Goal: Task Accomplishment & Management: Manage account settings

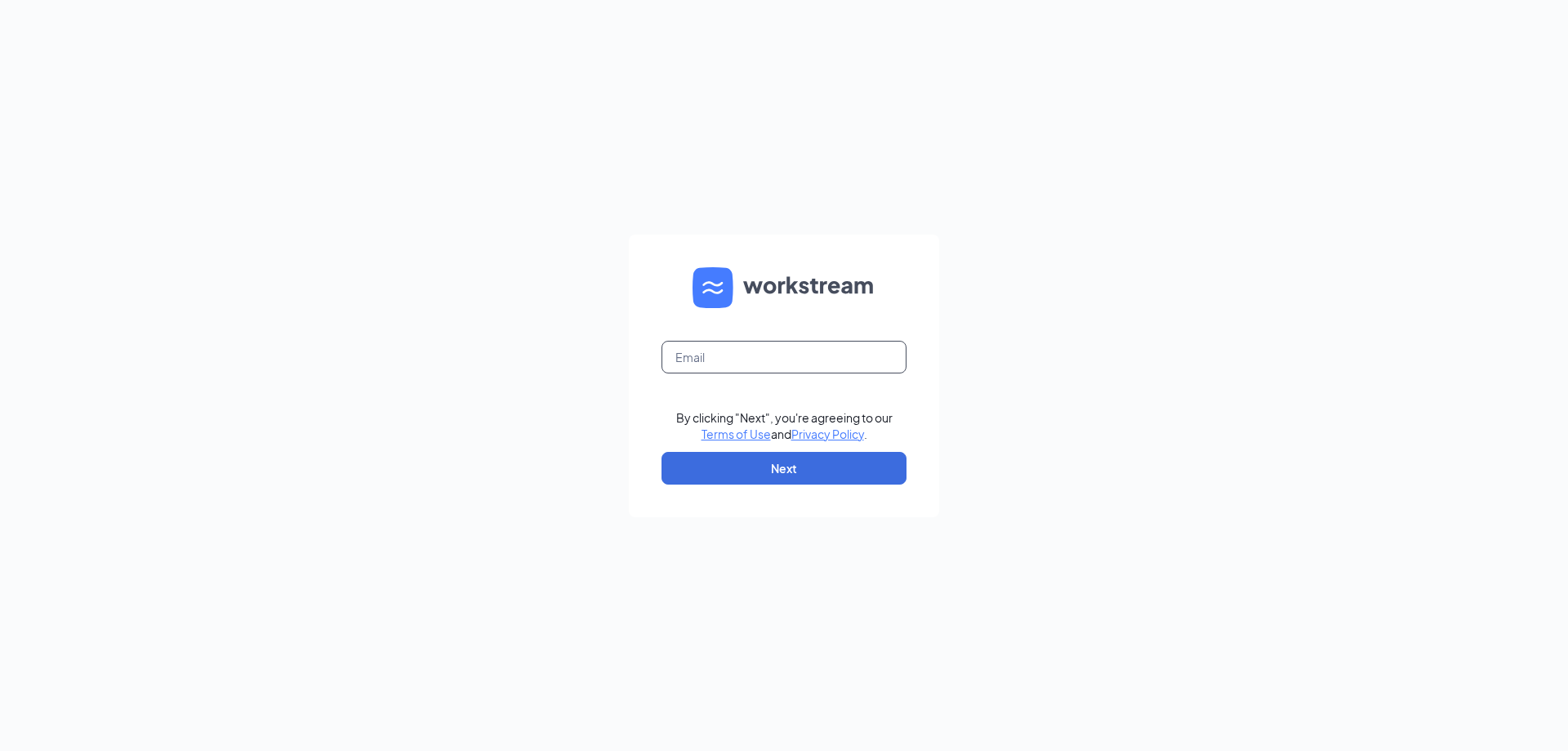
click at [763, 344] on input "text" at bounding box center [784, 357] width 245 height 32
type input "jason@culvers.biz"
click at [749, 460] on button "Next" at bounding box center [784, 468] width 245 height 32
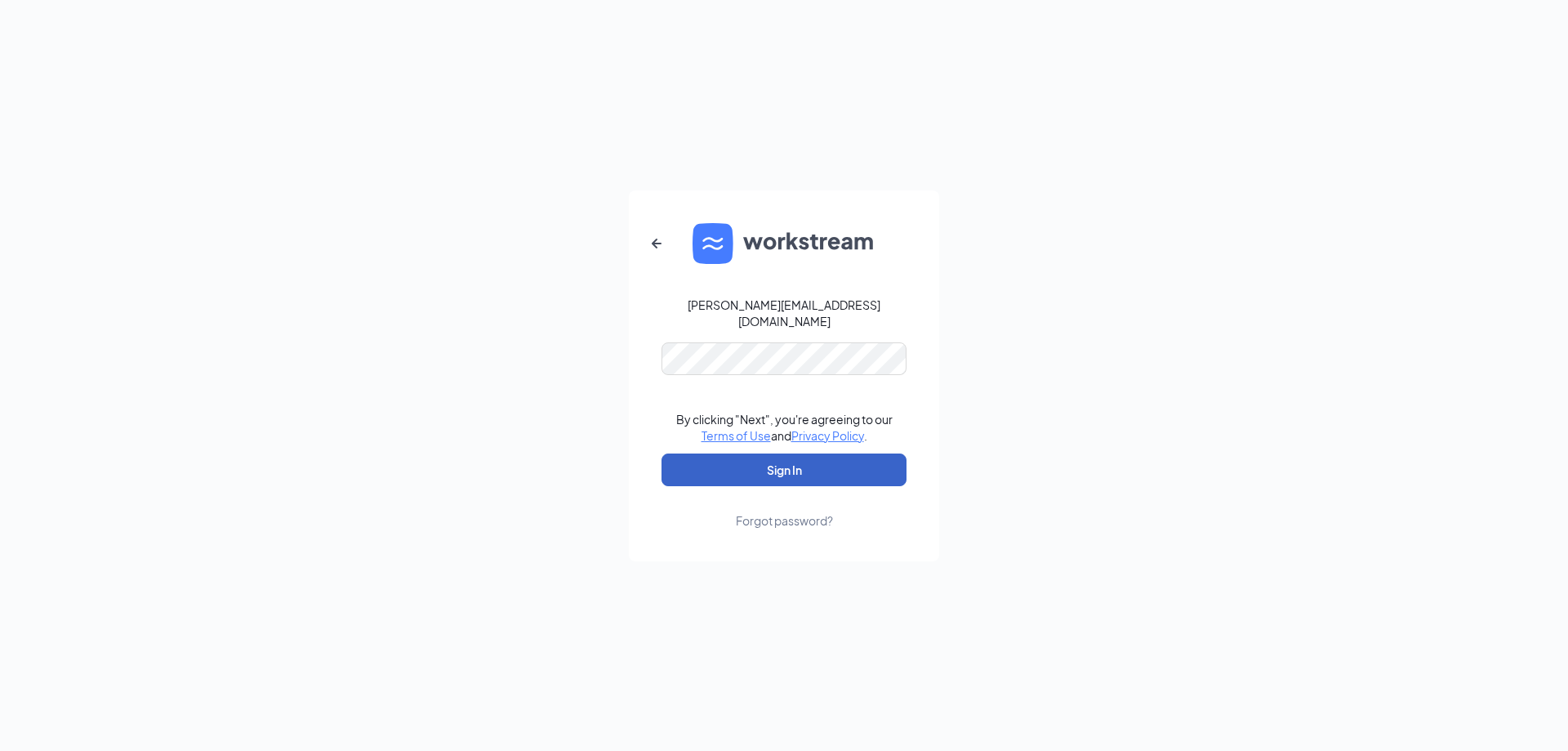
click at [770, 457] on button "Sign In" at bounding box center [784, 470] width 245 height 32
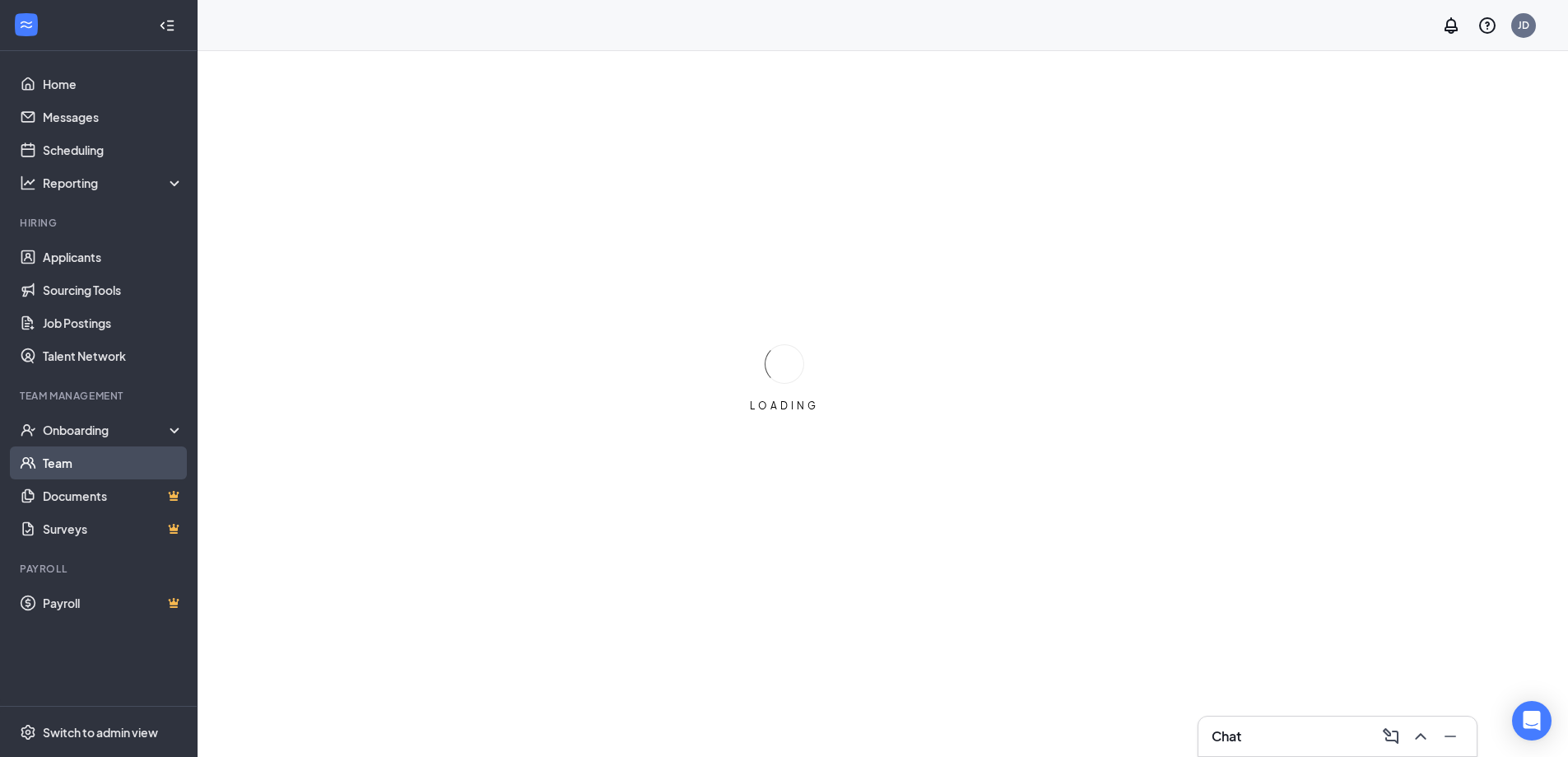
click at [74, 450] on link "Team" at bounding box center [113, 462] width 140 height 33
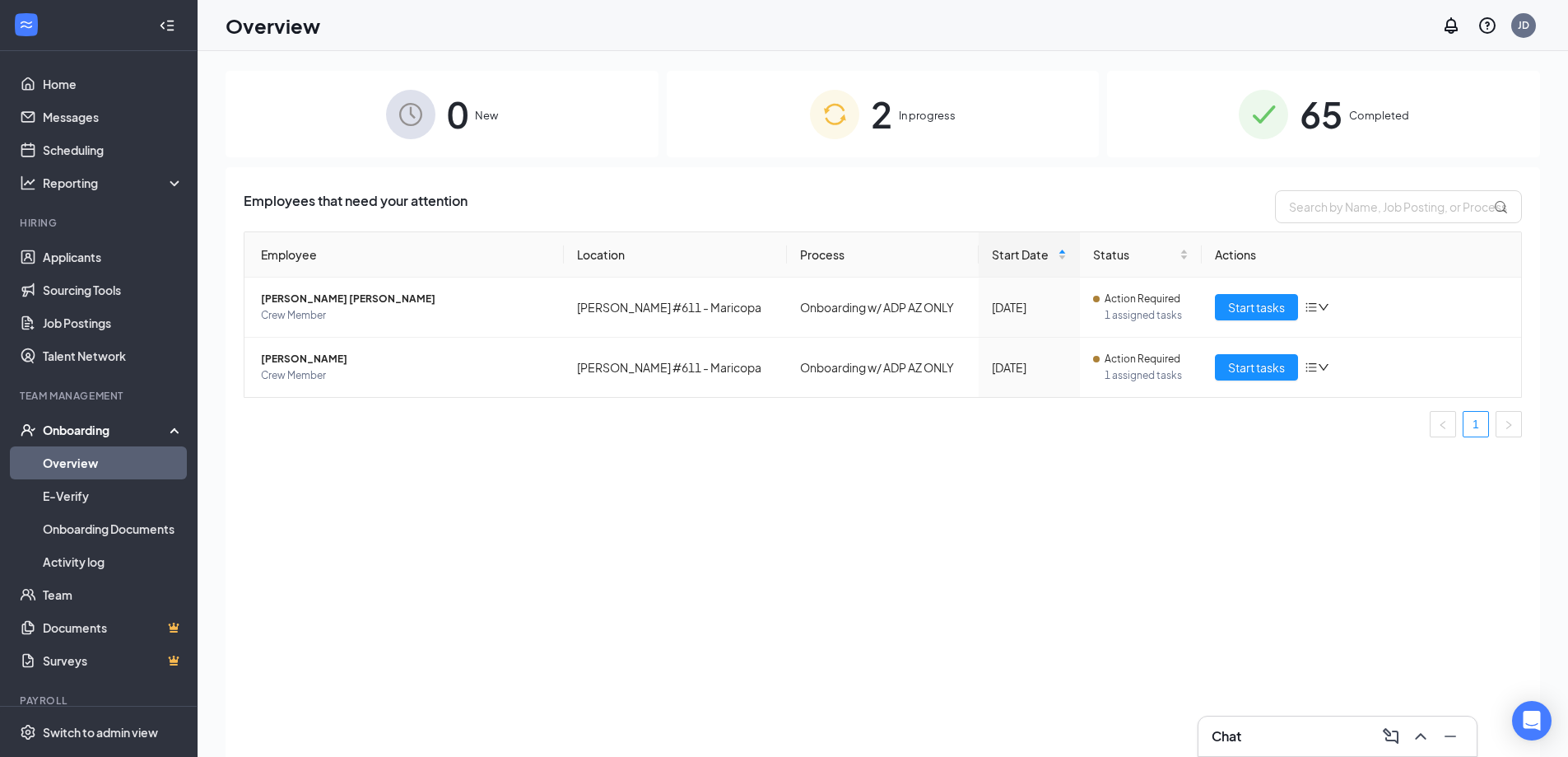
click at [1385, 113] on span "Completed" at bounding box center [1379, 115] width 60 height 16
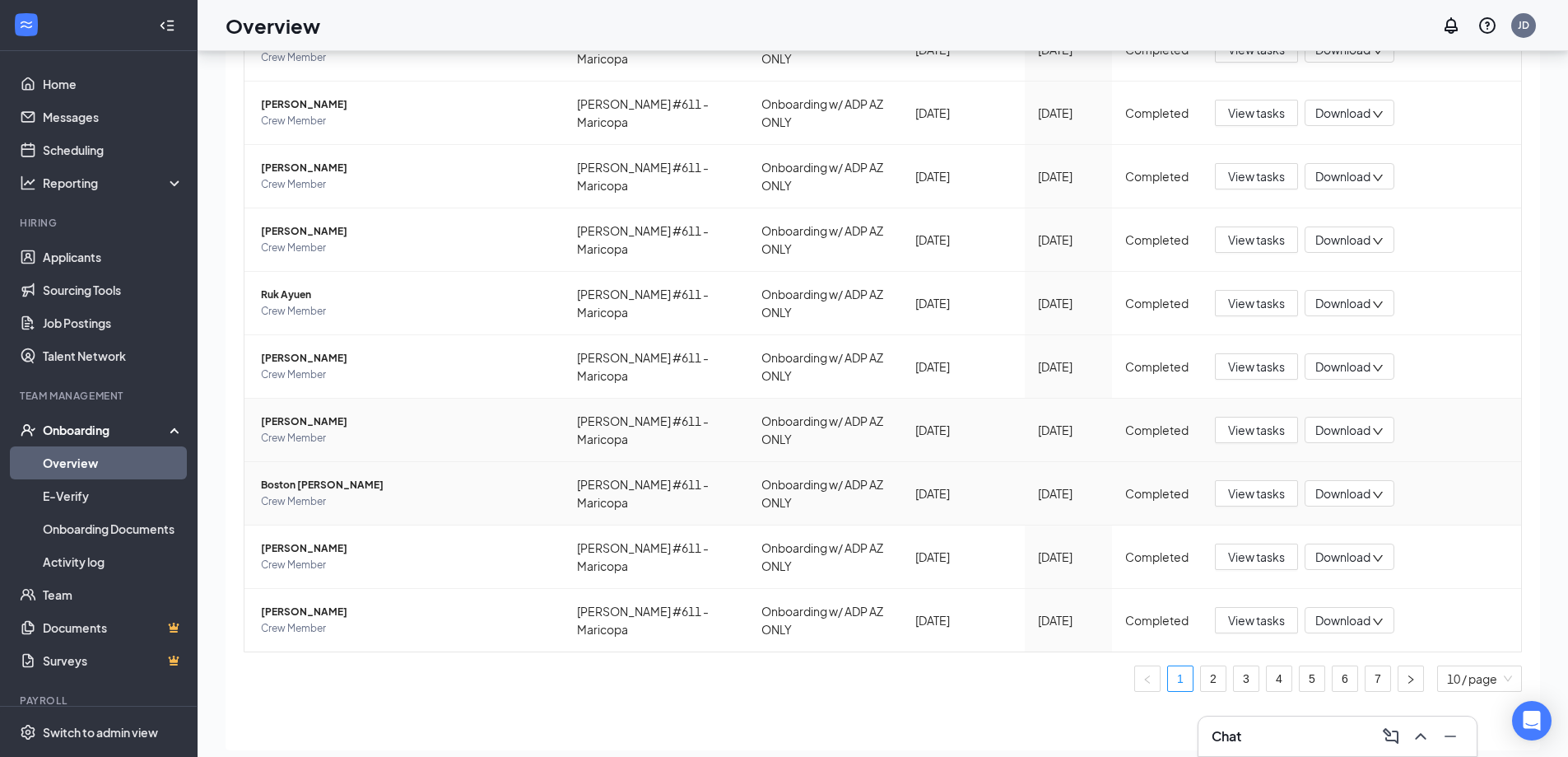
scroll to position [75, 0]
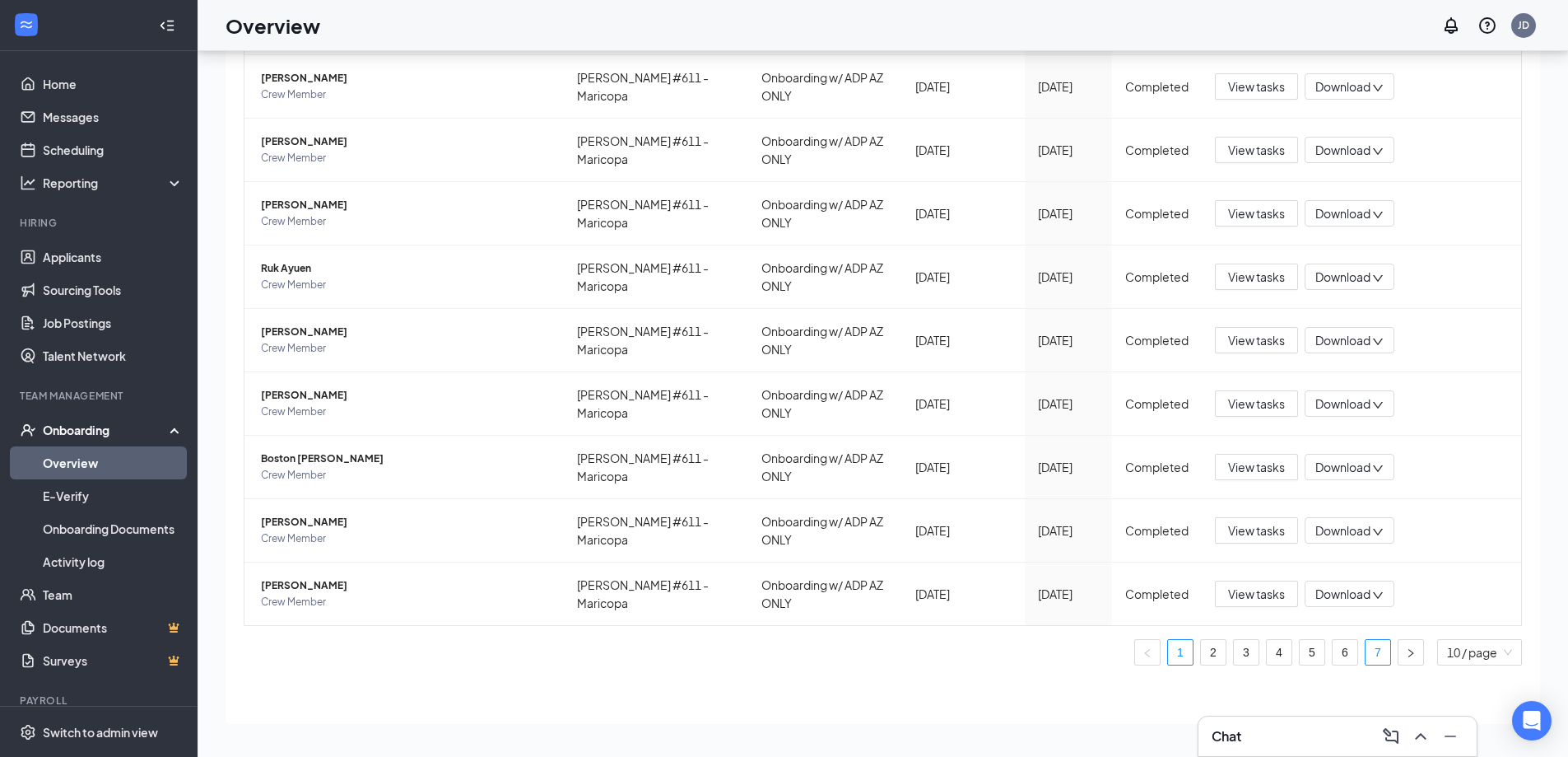
click at [1370, 652] on link "7" at bounding box center [1377, 652] width 25 height 25
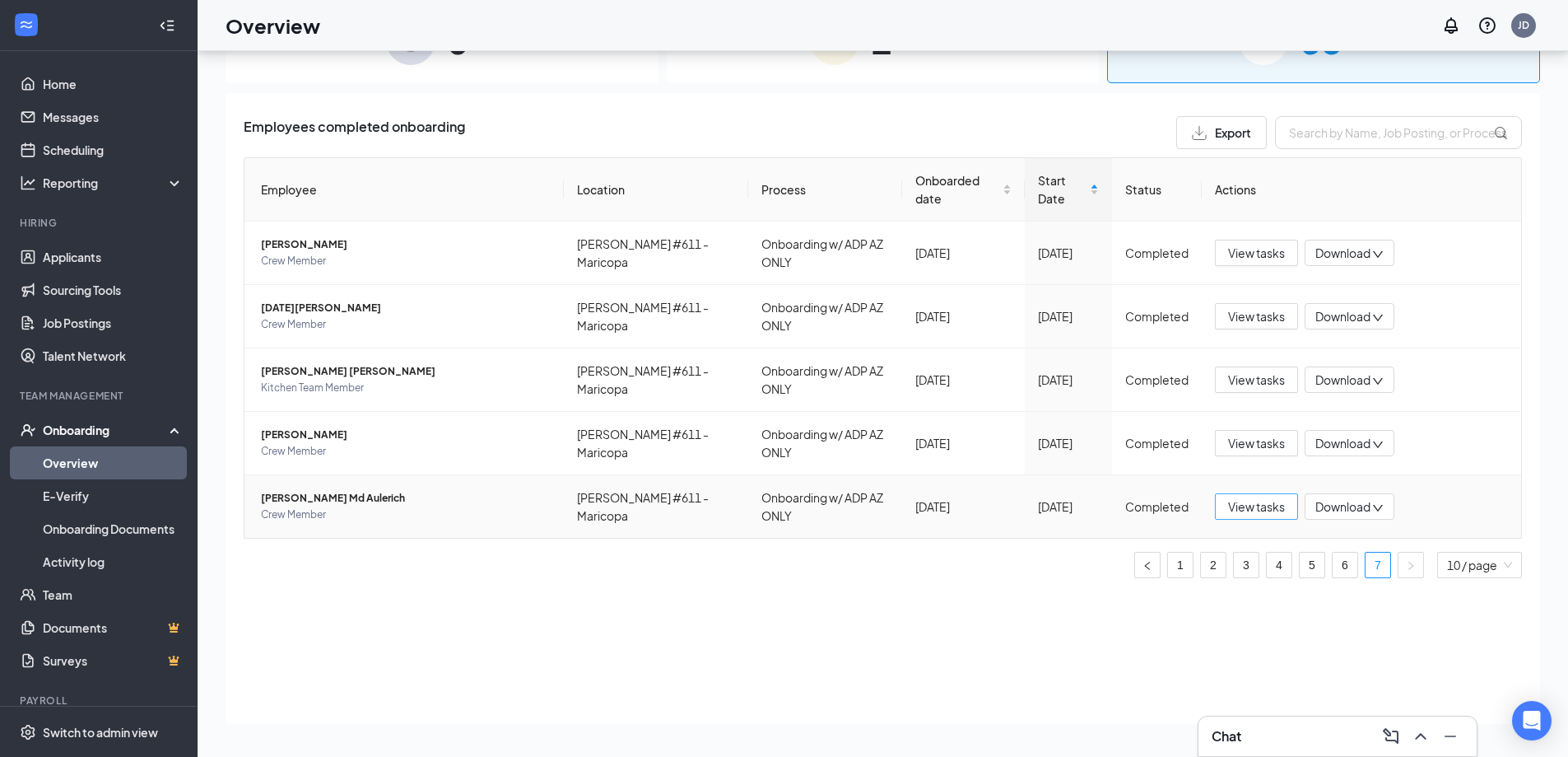
click at [1261, 509] on span "View tasks" at bounding box center [1256, 506] width 56 height 18
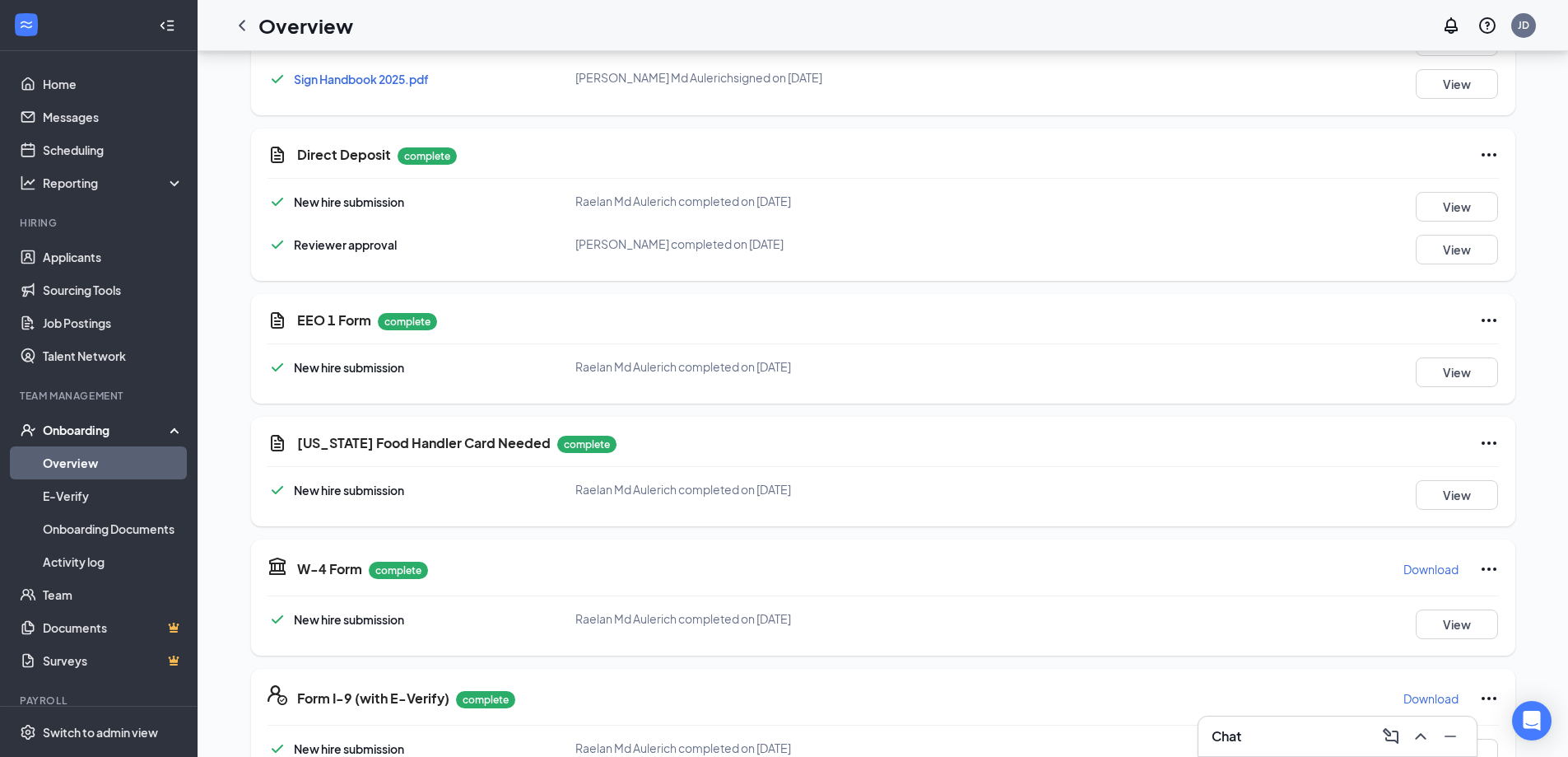
scroll to position [1207, 0]
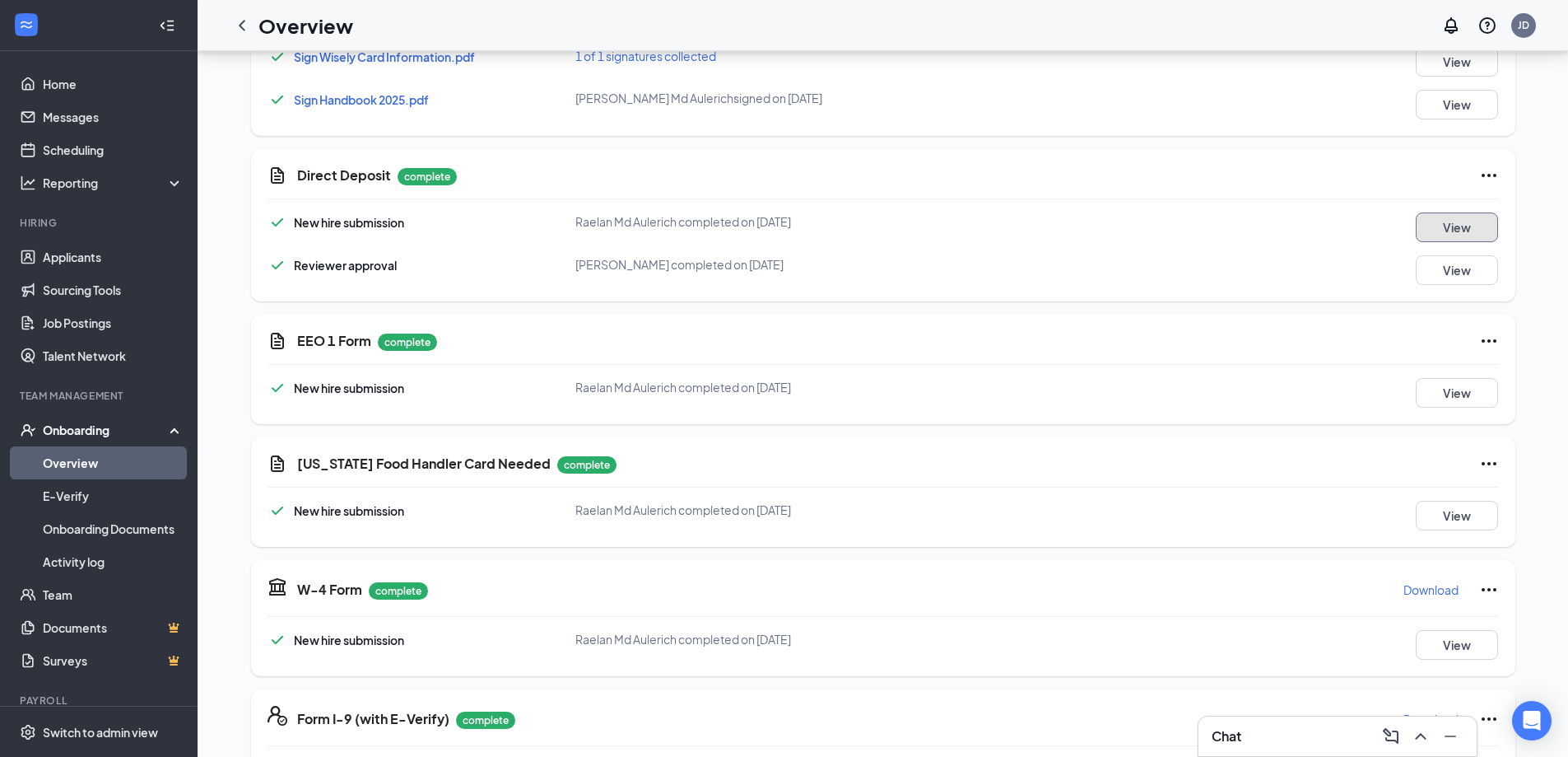
click at [1464, 219] on button "View" at bounding box center [1457, 227] width 82 height 30
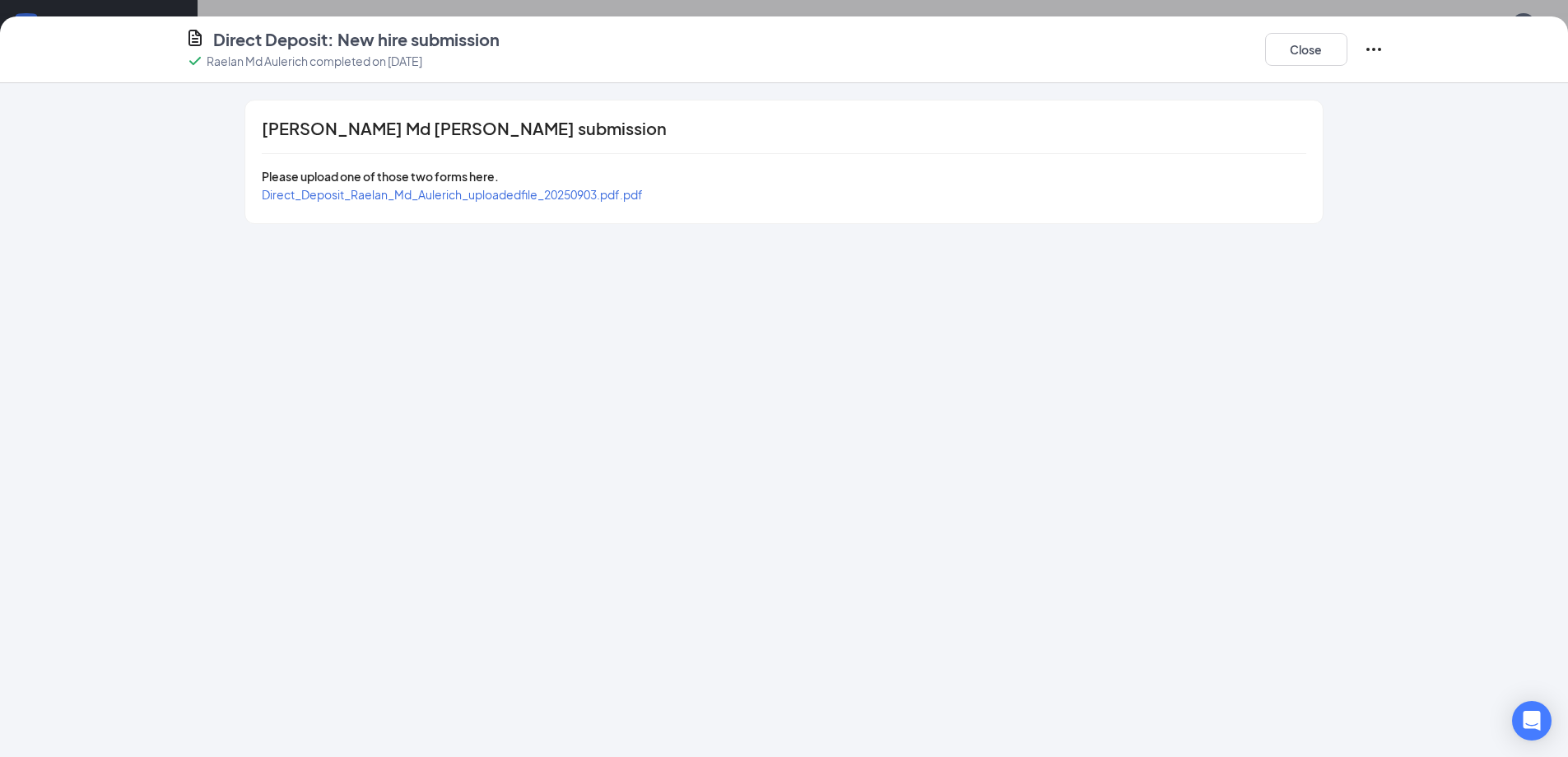
click at [593, 183] on div "Please upload one of those two forms here." at bounding box center [783, 176] width 1043 height 18
click at [591, 191] on span "Direct_Deposit_Raelan_Md_Aulerich_uploadedfile_20250903.pdf.pdf" at bounding box center [452, 194] width 381 height 15
click at [1284, 53] on button "Close" at bounding box center [1306, 49] width 82 height 33
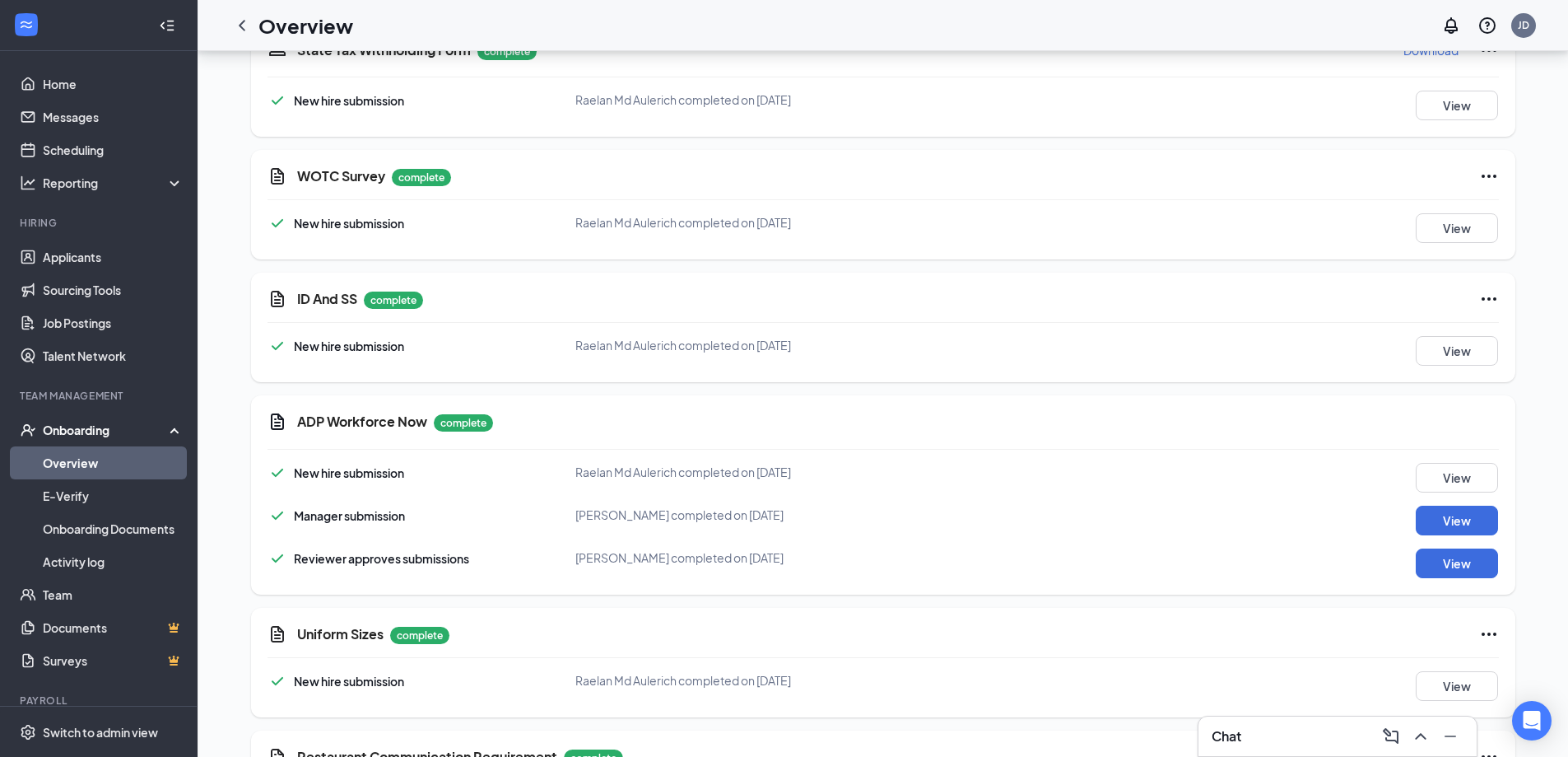
scroll to position [2277, 0]
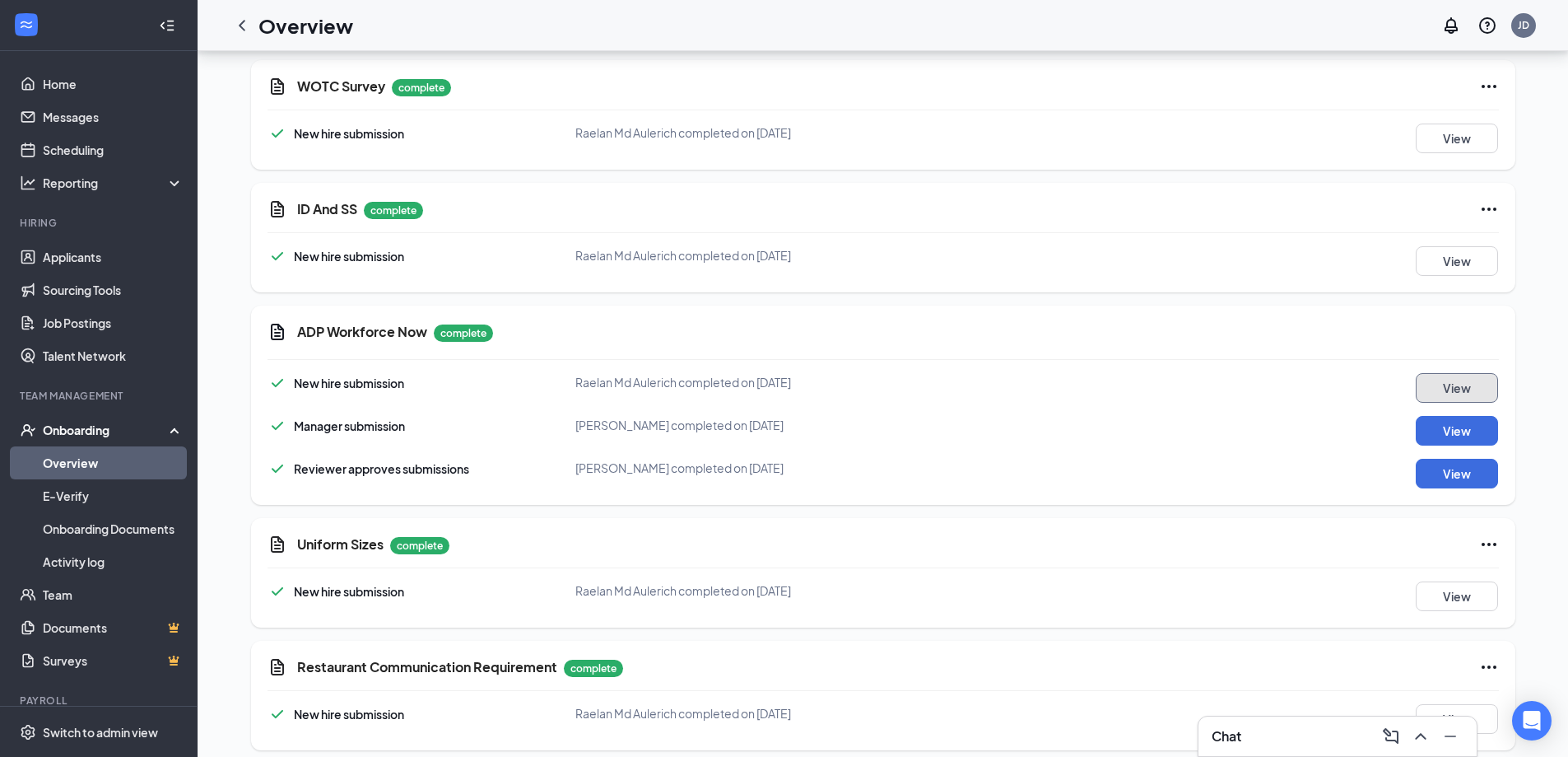
click at [1464, 378] on button "View" at bounding box center [1457, 388] width 82 height 30
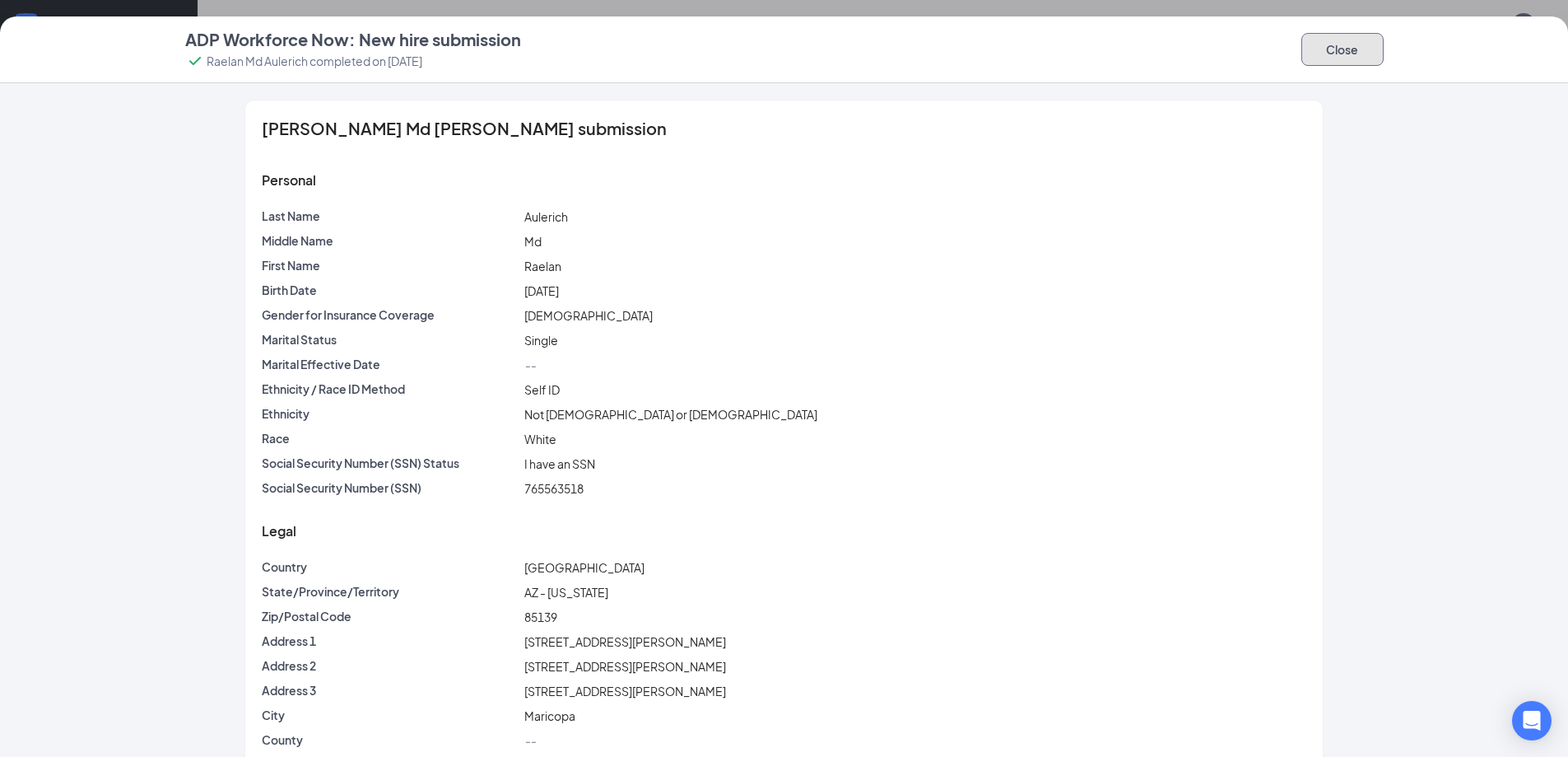
click at [1351, 46] on button "Close" at bounding box center [1342, 49] width 82 height 33
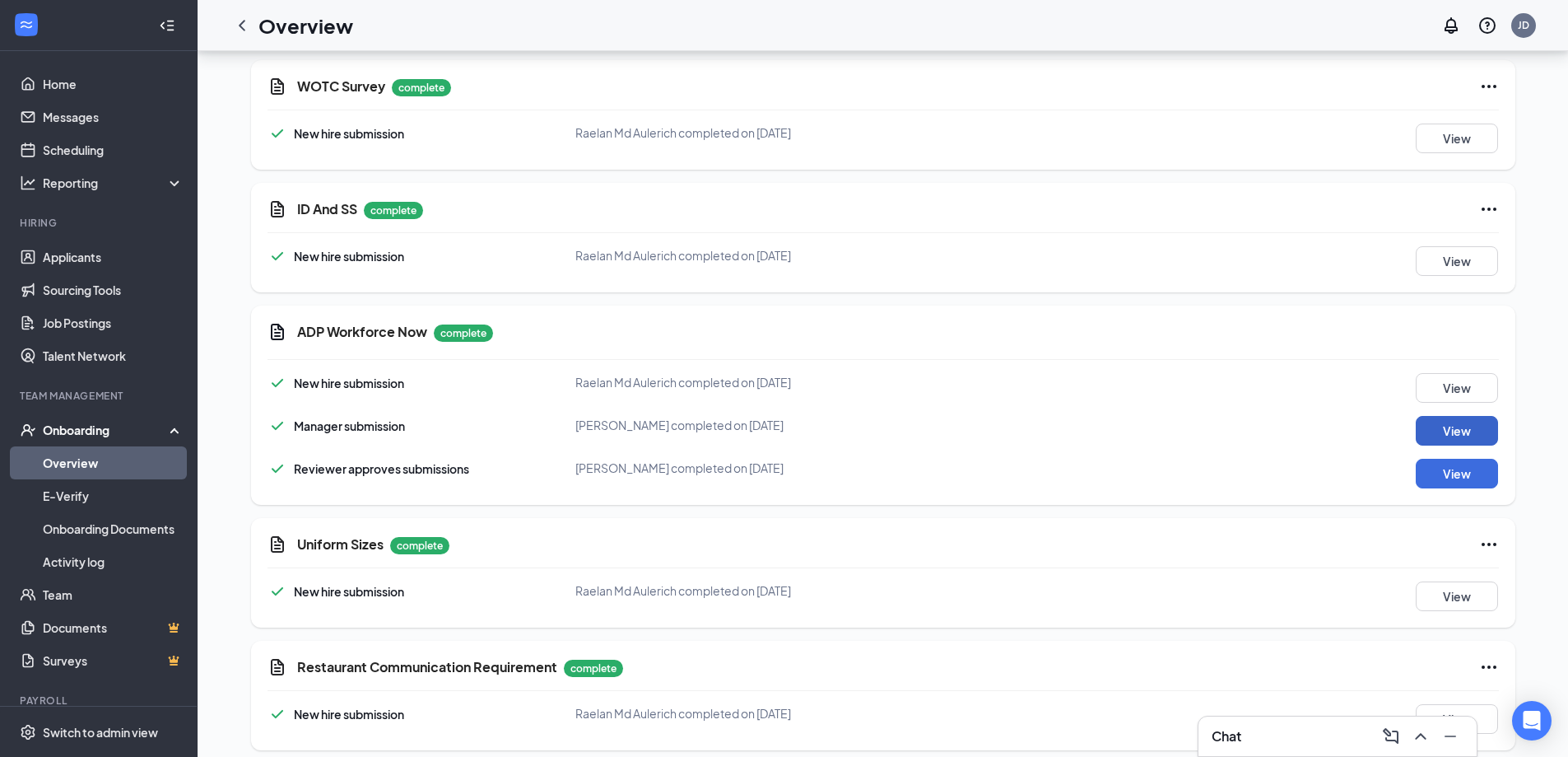
click at [1434, 416] on button "View" at bounding box center [1457, 431] width 82 height 30
